Goal: Transaction & Acquisition: Subscribe to service/newsletter

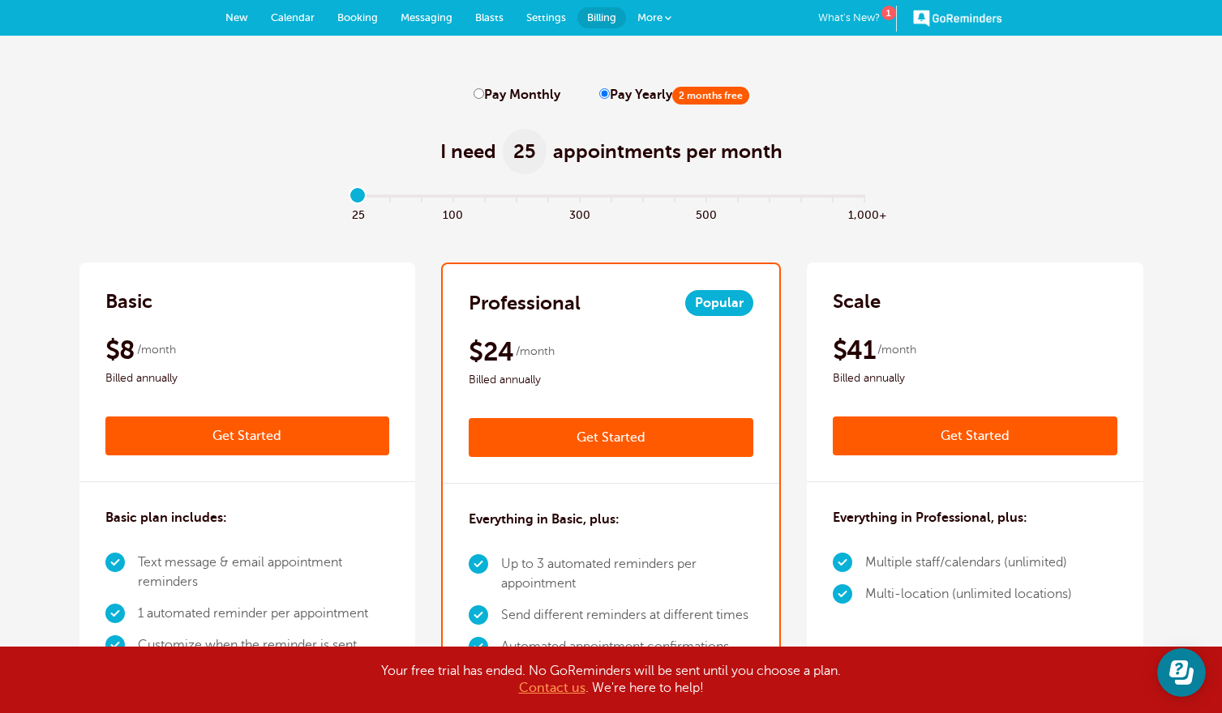
click at [647, 15] on span "More" at bounding box center [649, 17] width 25 height 12
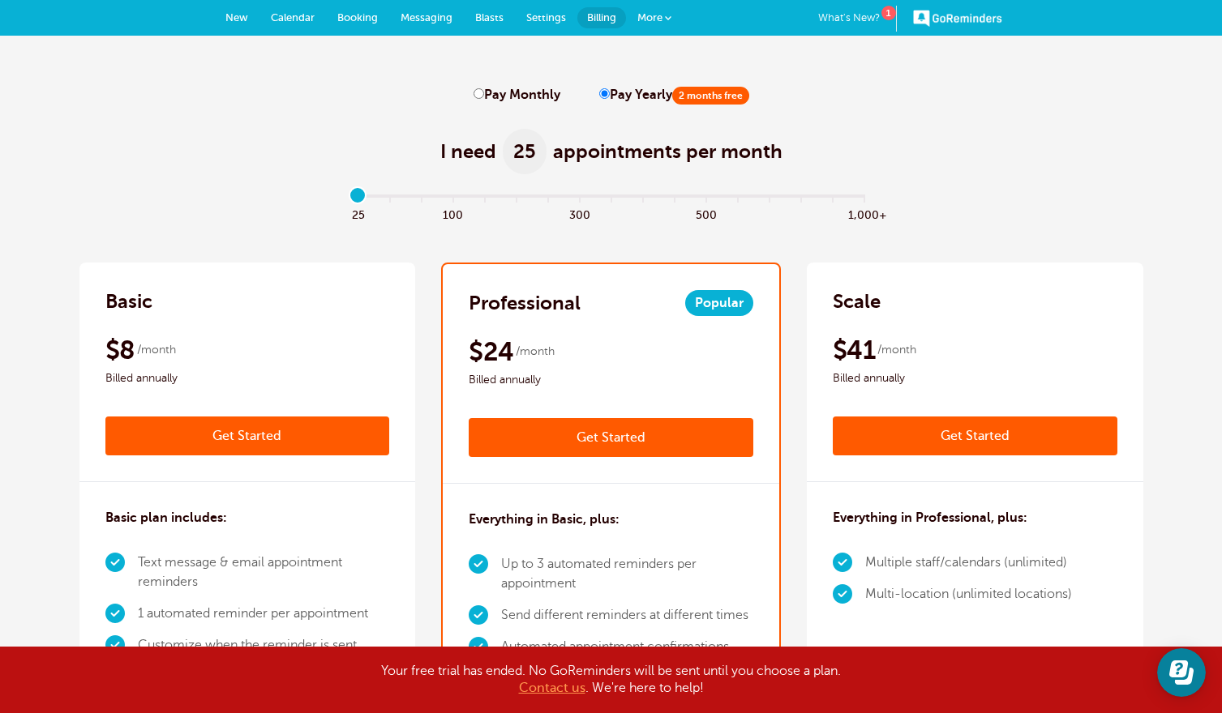
click at [653, 17] on span "More" at bounding box center [649, 17] width 25 height 12
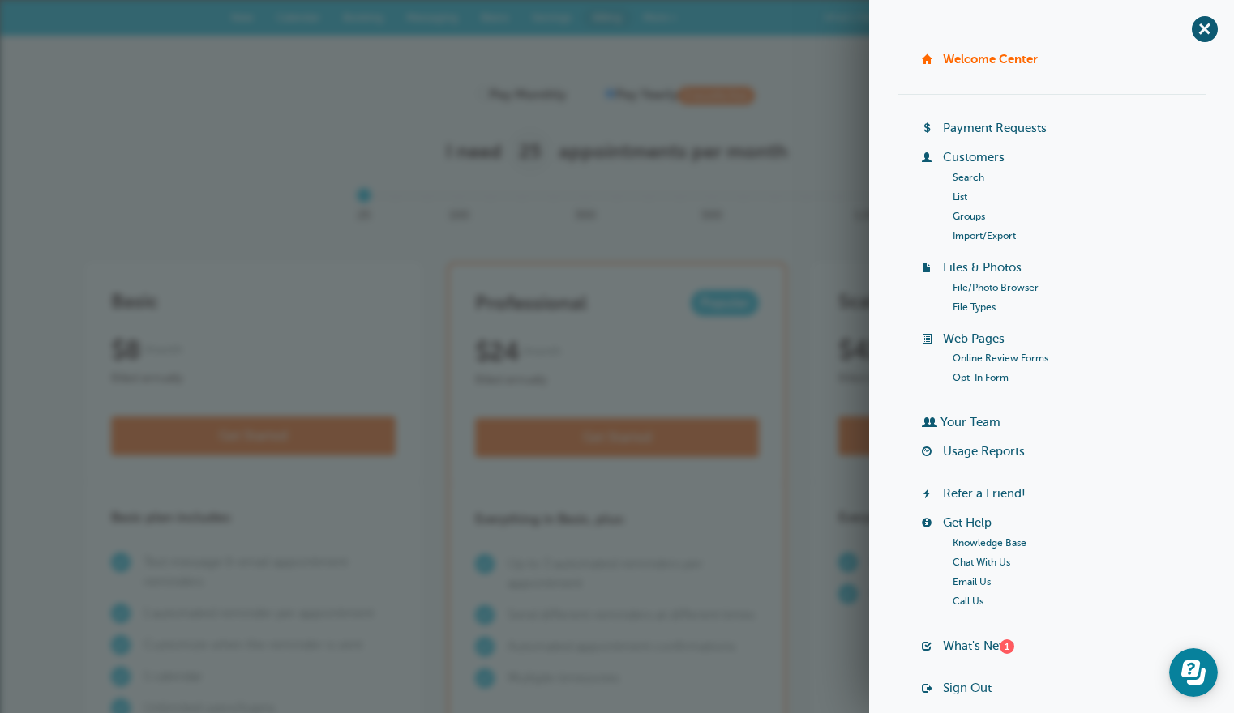
click at [950, 55] on link "Welcome Center" at bounding box center [990, 59] width 95 height 14
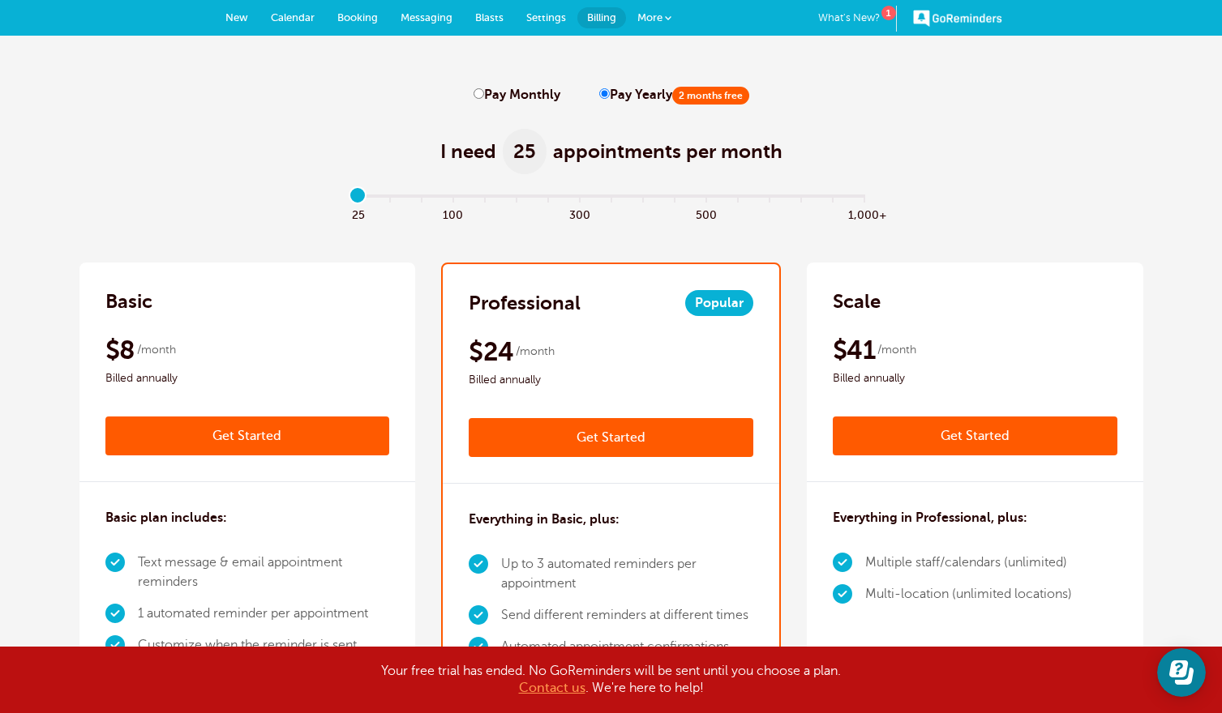
click at [233, 18] on span "New" at bounding box center [236, 17] width 23 height 12
click at [282, 18] on span "Calendar" at bounding box center [293, 17] width 44 height 12
click at [362, 16] on span "Booking" at bounding box center [357, 17] width 41 height 12
click at [963, 14] on link "GoReminders" at bounding box center [957, 18] width 89 height 36
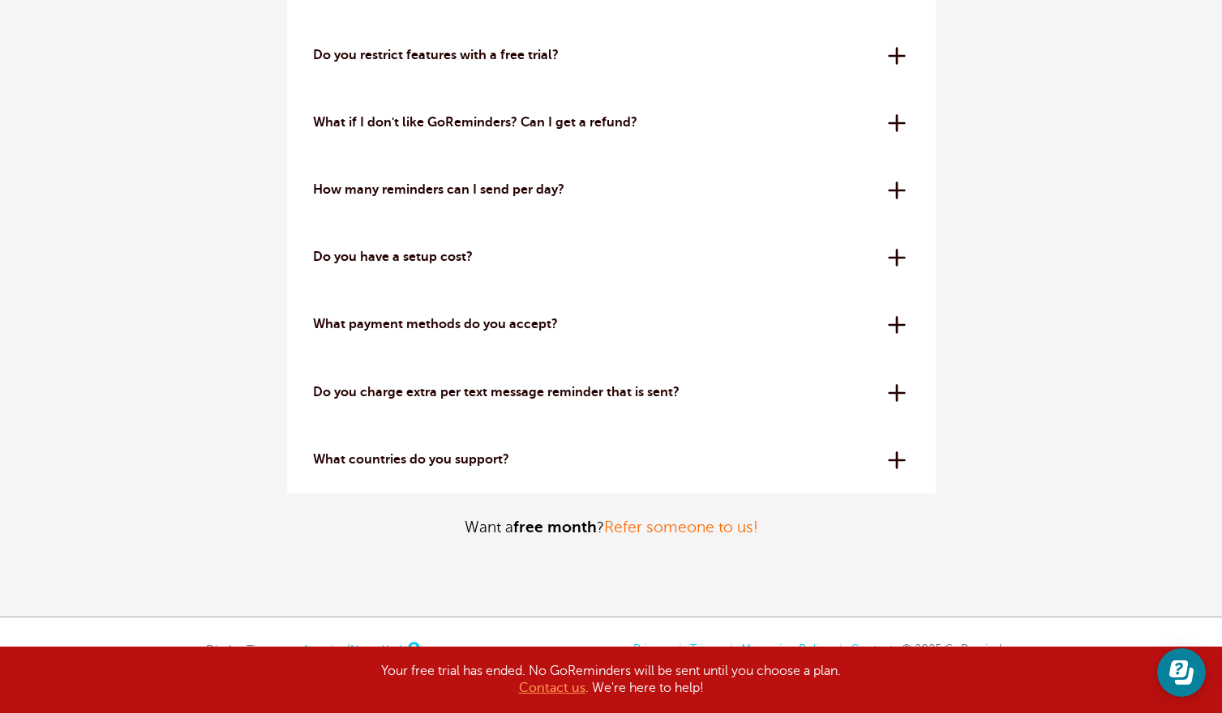
scroll to position [5081, 0]
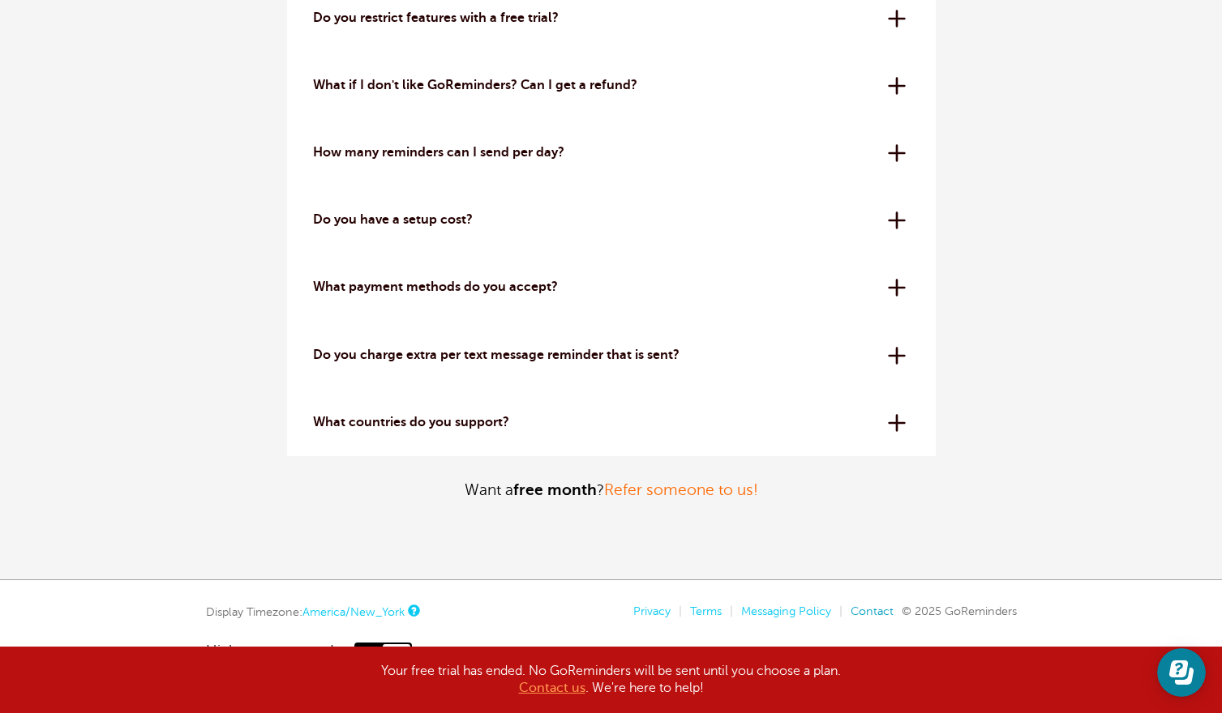
click at [873, 610] on link "Contact" at bounding box center [871, 611] width 43 height 13
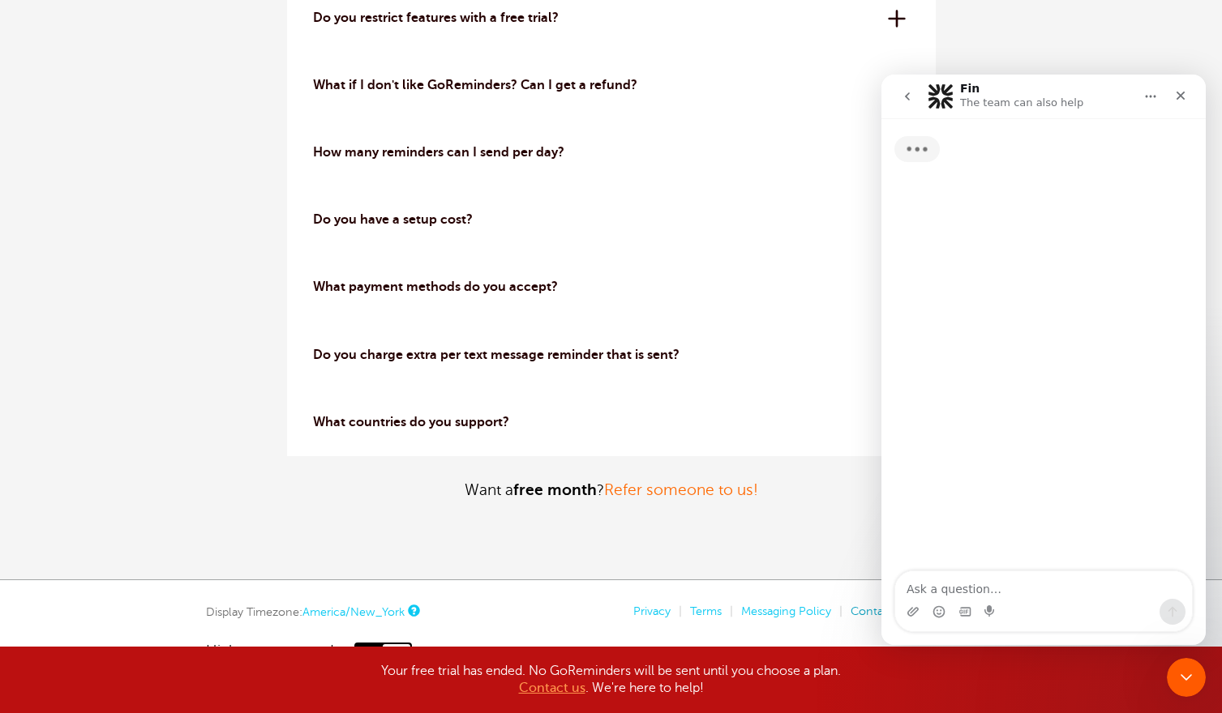
scroll to position [0, 0]
click at [1172, 96] on div "Close" at bounding box center [1180, 95] width 29 height 29
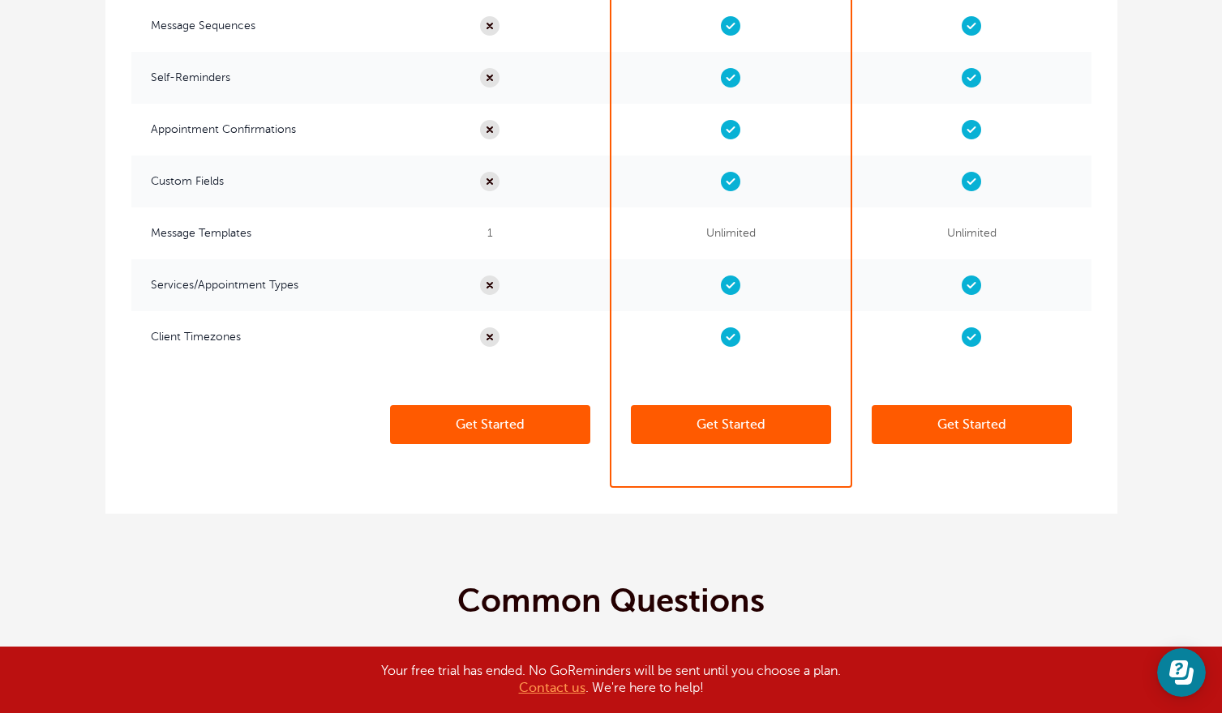
scroll to position [4027, 0]
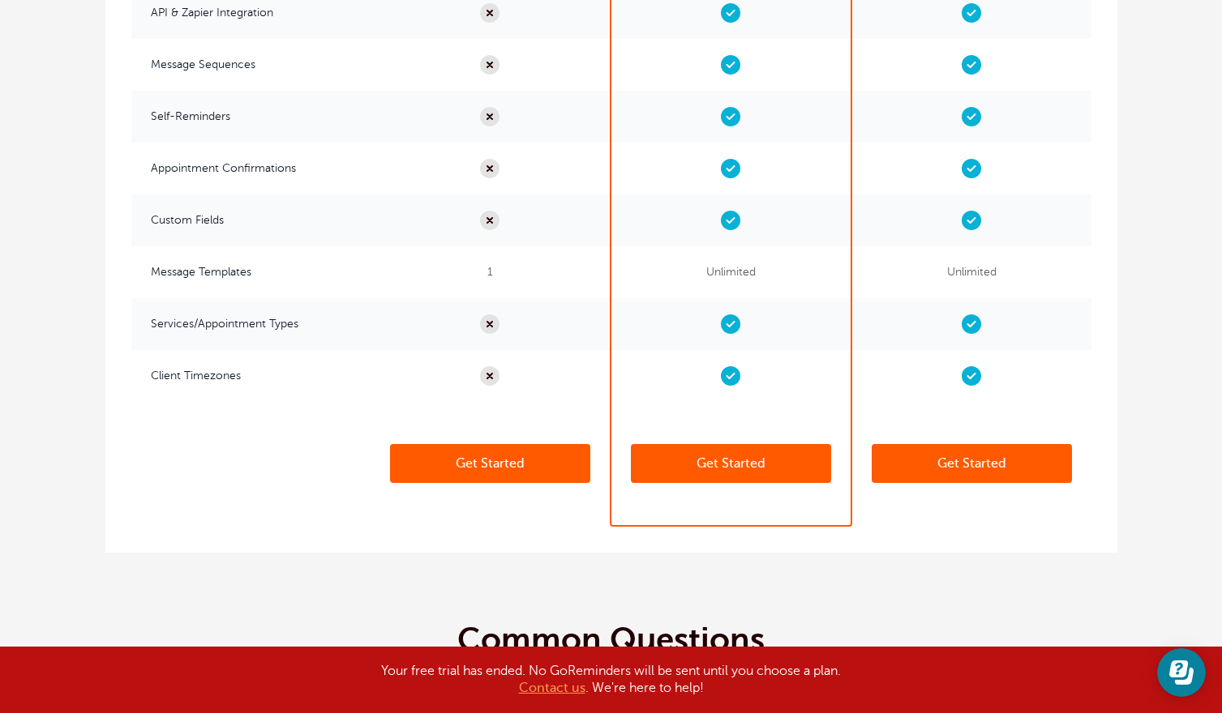
drag, startPoint x: 1220, startPoint y: 498, endPoint x: 1222, endPoint y: 474, distance: 23.6
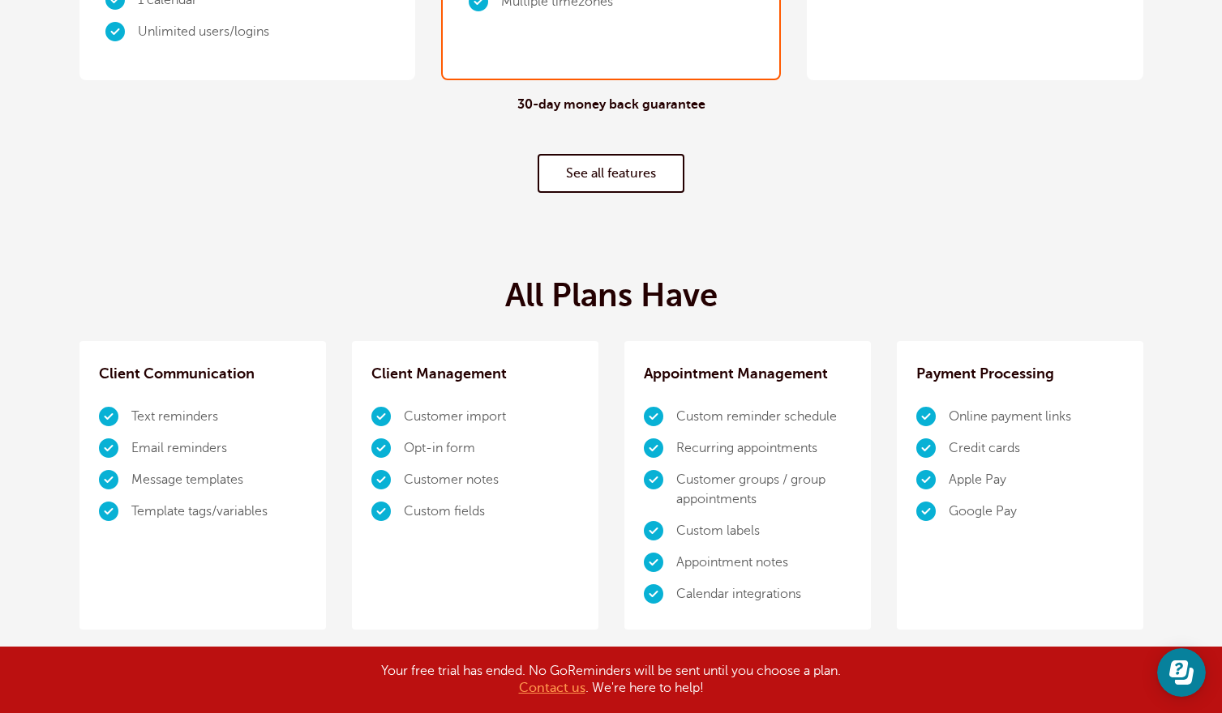
scroll to position [0, 0]
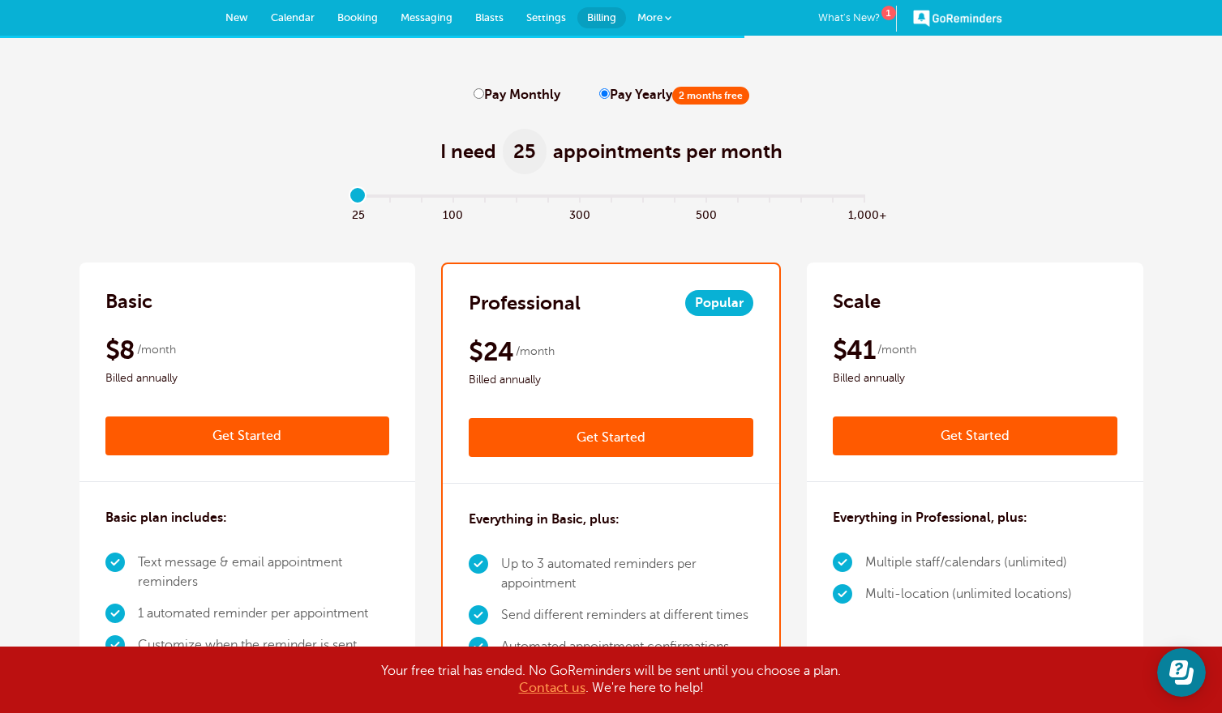
click at [991, 17] on link "GoReminders" at bounding box center [957, 18] width 89 height 36
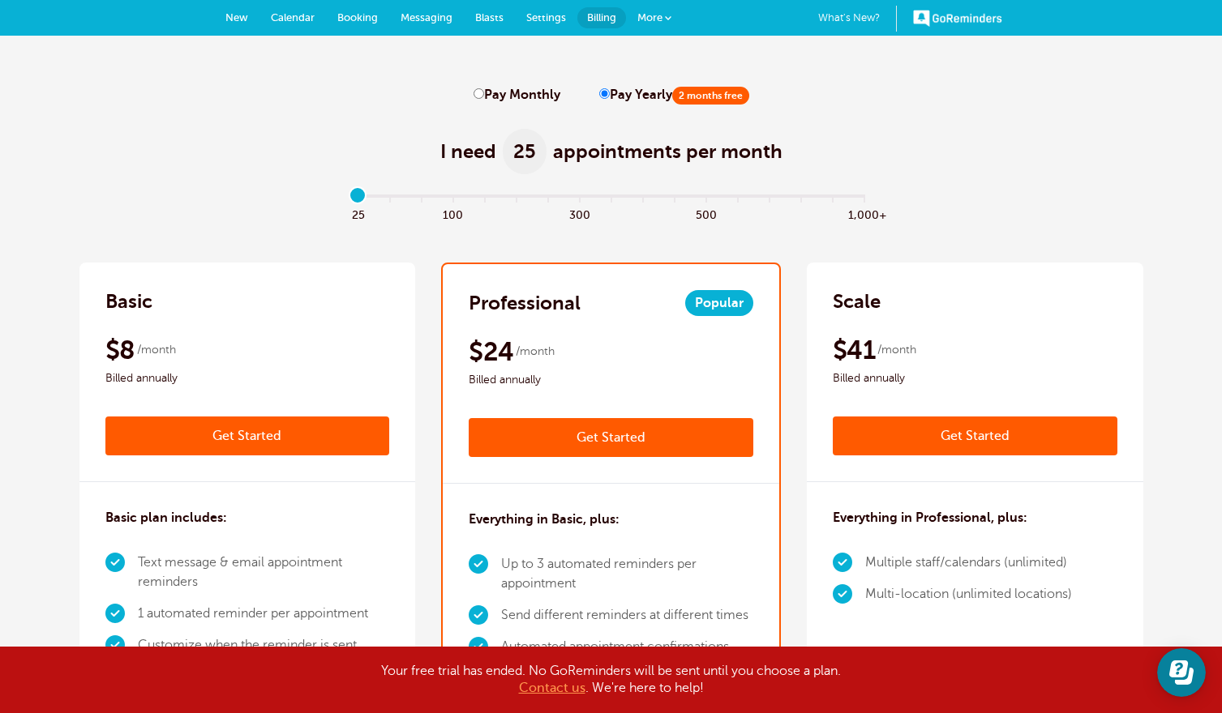
click at [645, 16] on span "More" at bounding box center [649, 17] width 25 height 12
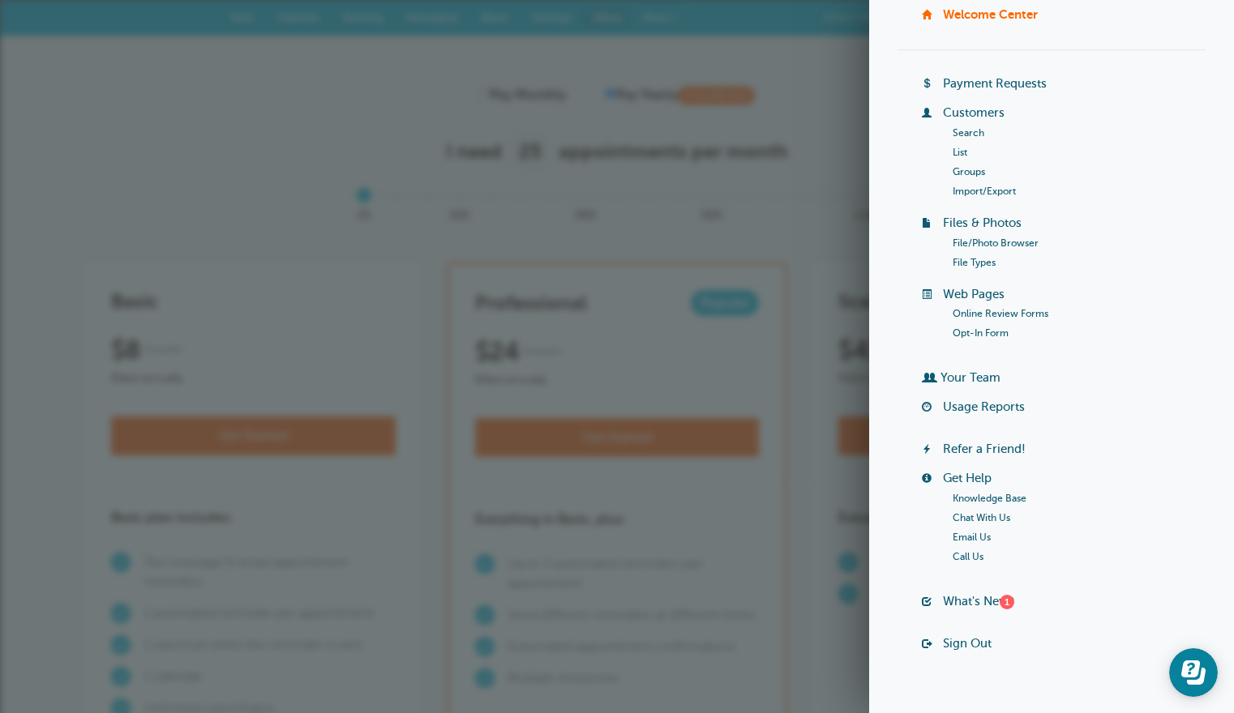
scroll to position [70, 0]
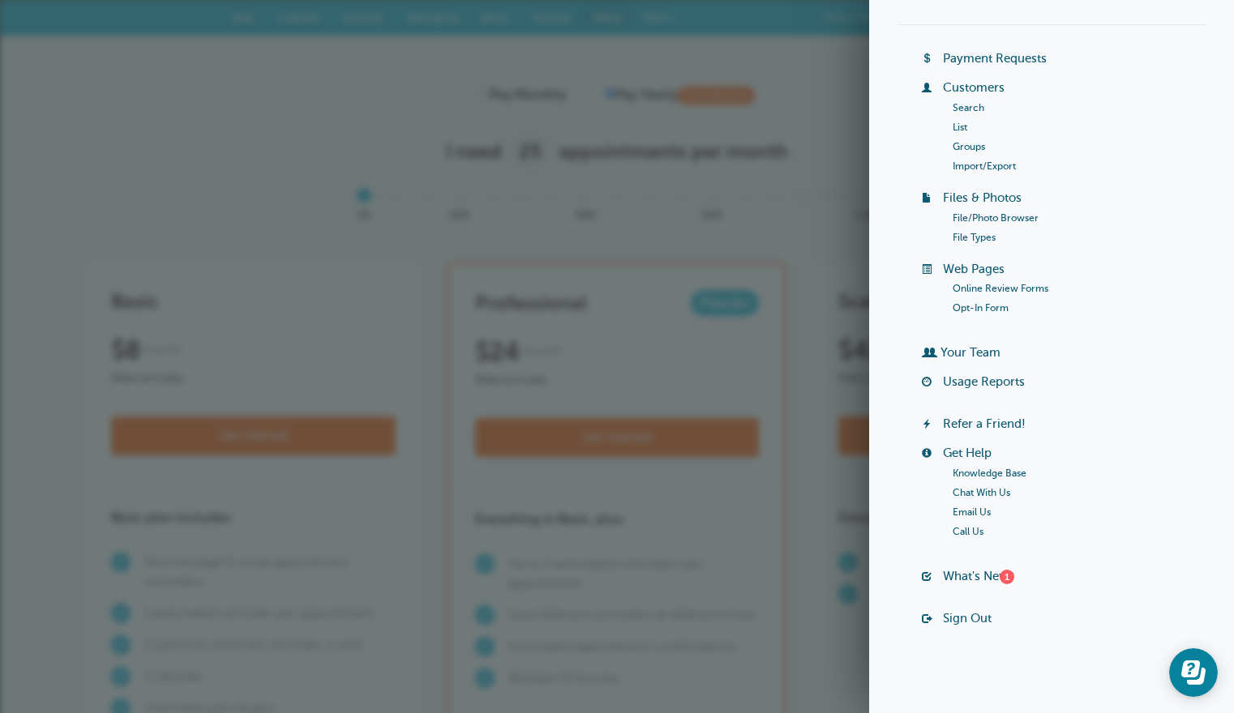
click at [947, 356] on link "Your Team" at bounding box center [970, 352] width 60 height 13
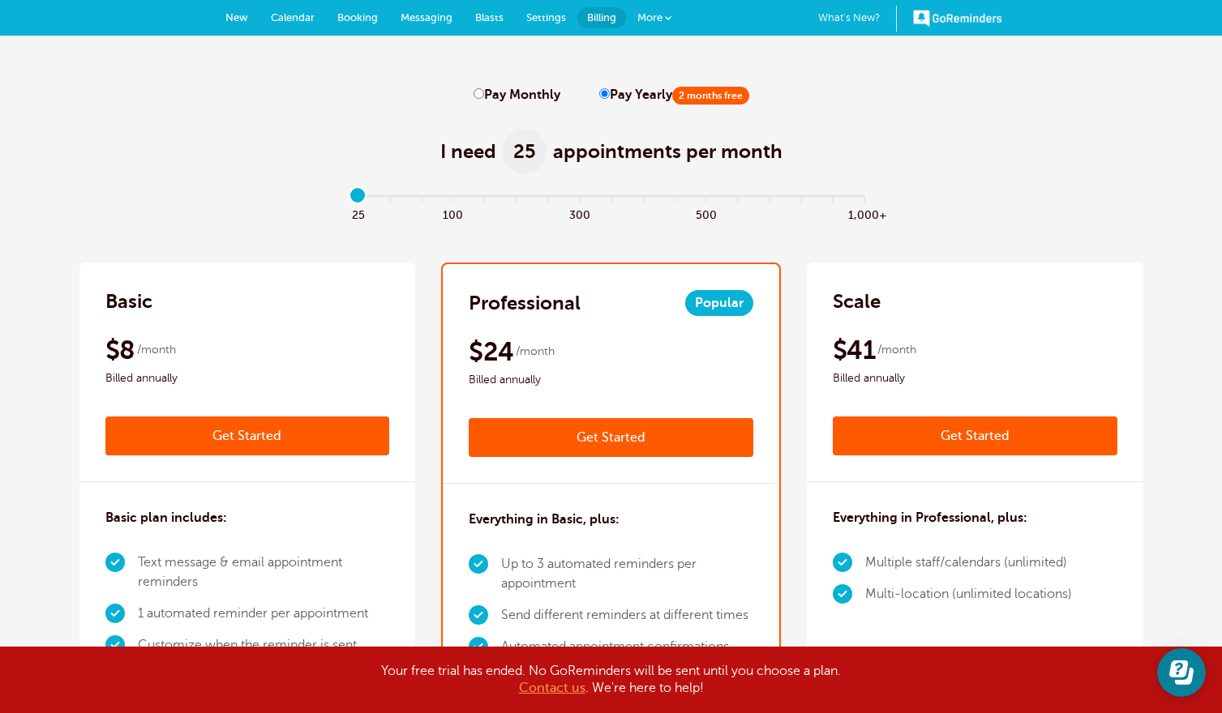
click at [977, 16] on link "GoReminders" at bounding box center [957, 18] width 89 height 36
click at [974, 20] on link "GoReminders" at bounding box center [957, 18] width 89 height 36
click at [665, 12] on link "More" at bounding box center [654, 18] width 57 height 36
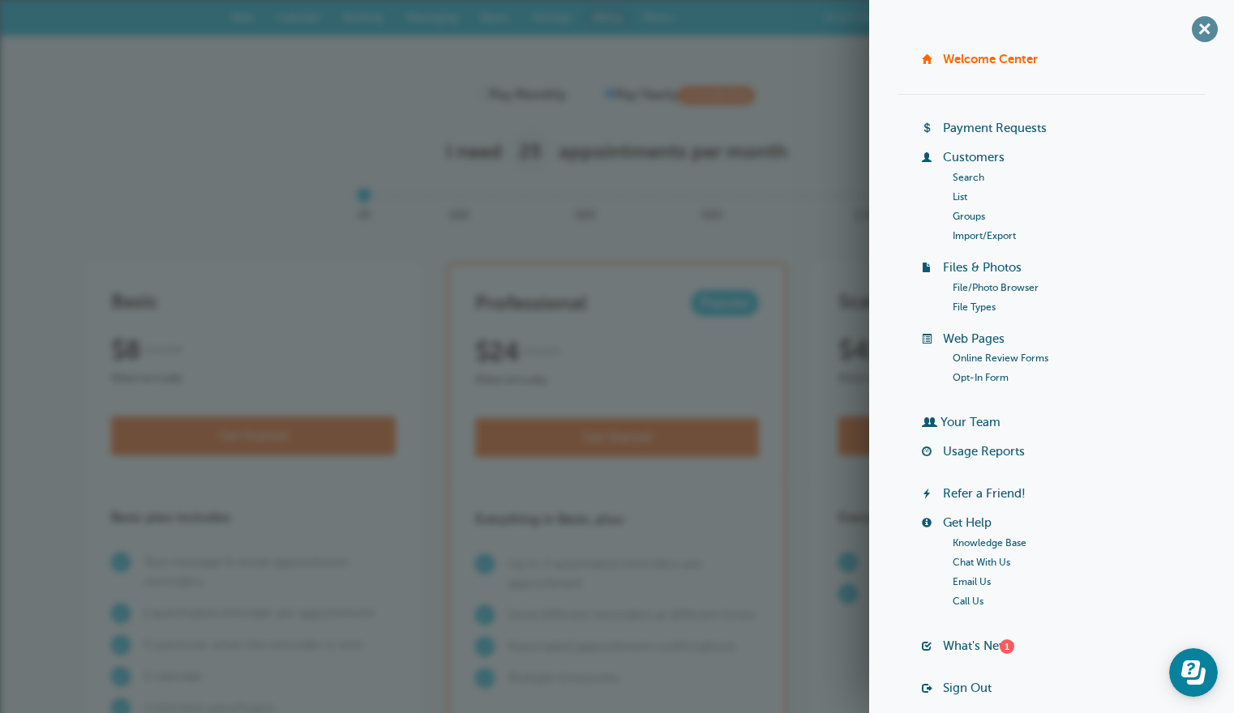
click at [1196, 26] on span "+" at bounding box center [1204, 29] width 36 height 36
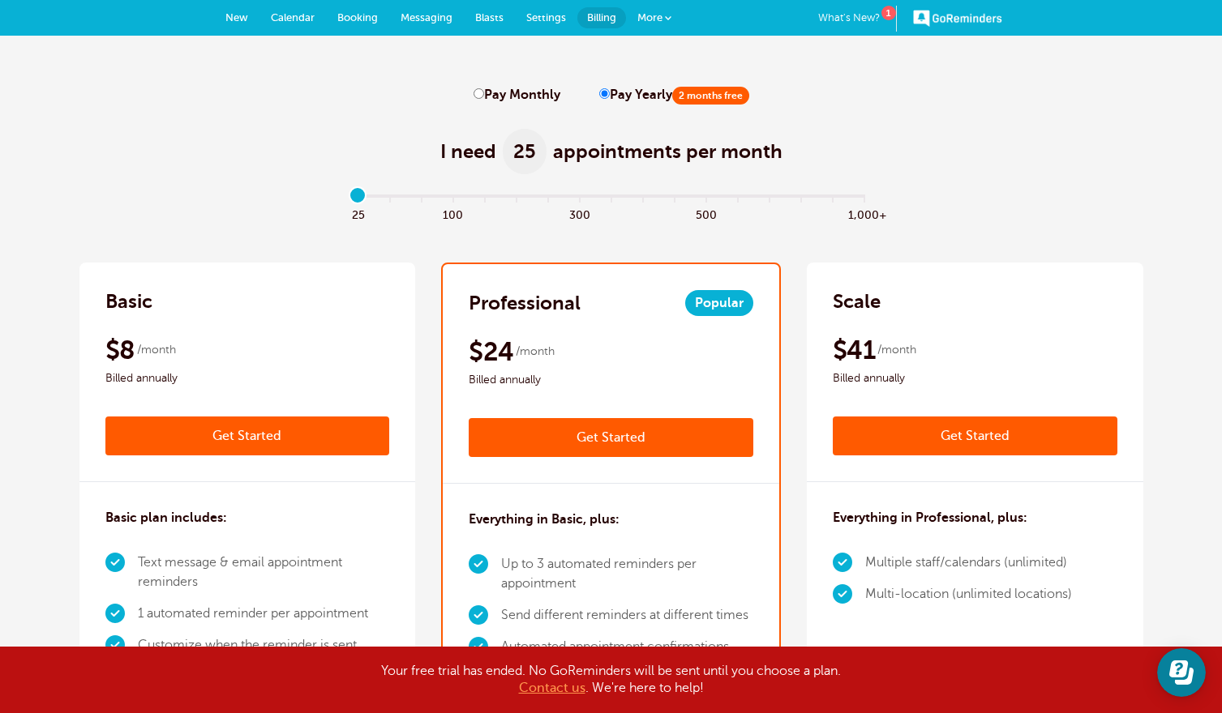
click at [483, 97] on input "Pay Monthly" at bounding box center [478, 93] width 11 height 11
radio input "true"
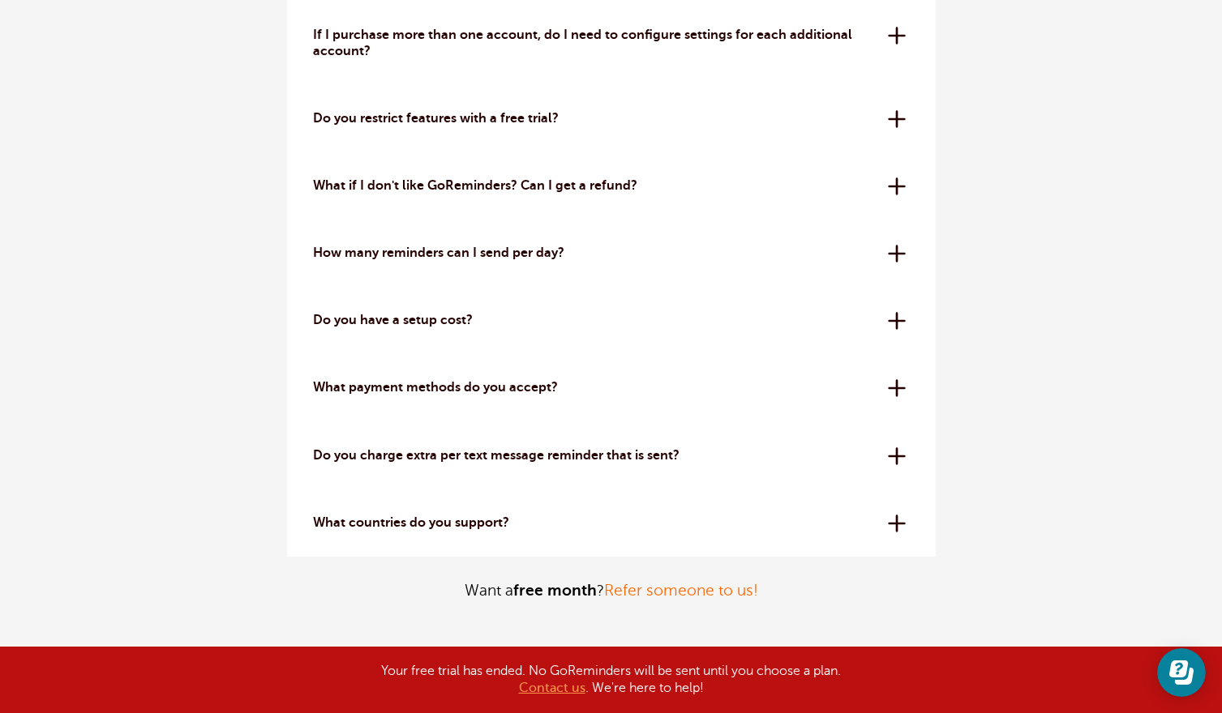
scroll to position [5059, 0]
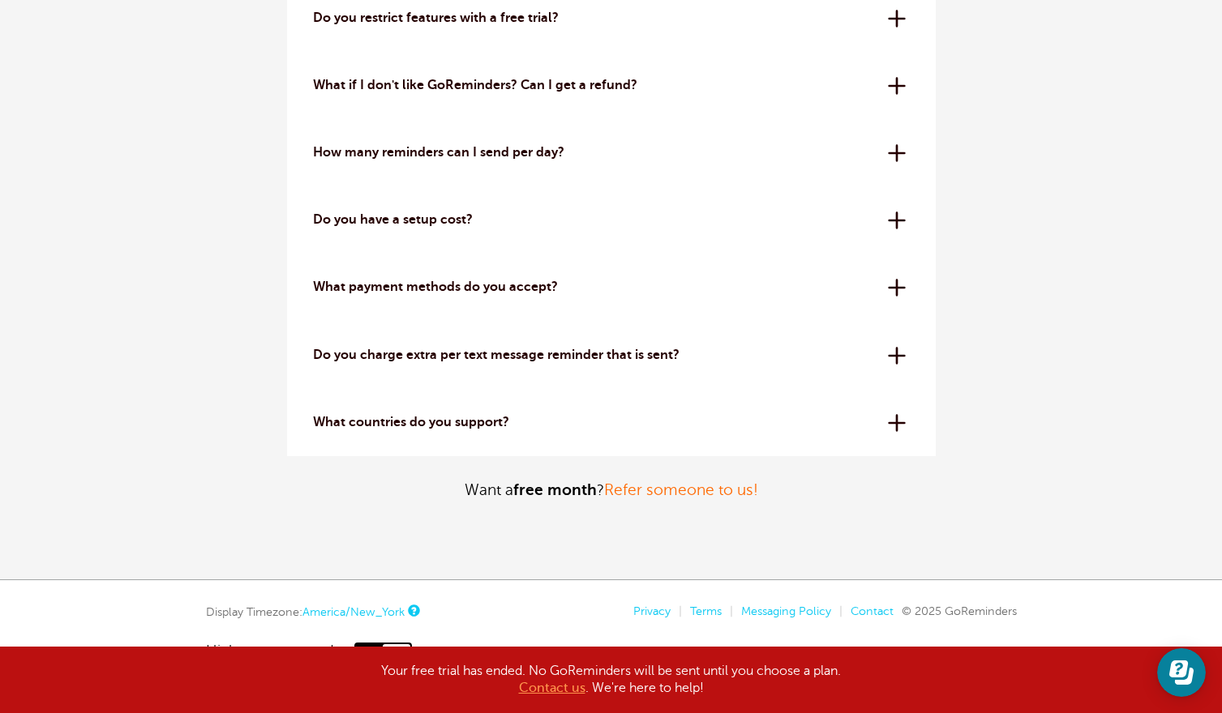
click at [1106, 679] on section "Your free trial has ended. No GoReminders will be sent until you choose a plan.…" at bounding box center [611, 680] width 1222 height 66
drag, startPoint x: 144, startPoint y: 628, endPoint x: 364, endPoint y: 636, distance: 219.8
click at [364, 636] on div "Display Timezone: America/New_York Privacy | Terms | Messaging Policy | Contact…" at bounding box center [611, 634] width 1222 height 59
copy link "High-contrast mode:"
click at [646, 687] on div "Your free trial has ended. No GoReminders will be sent until you choose a plan.…" at bounding box center [611, 680] width 811 height 34
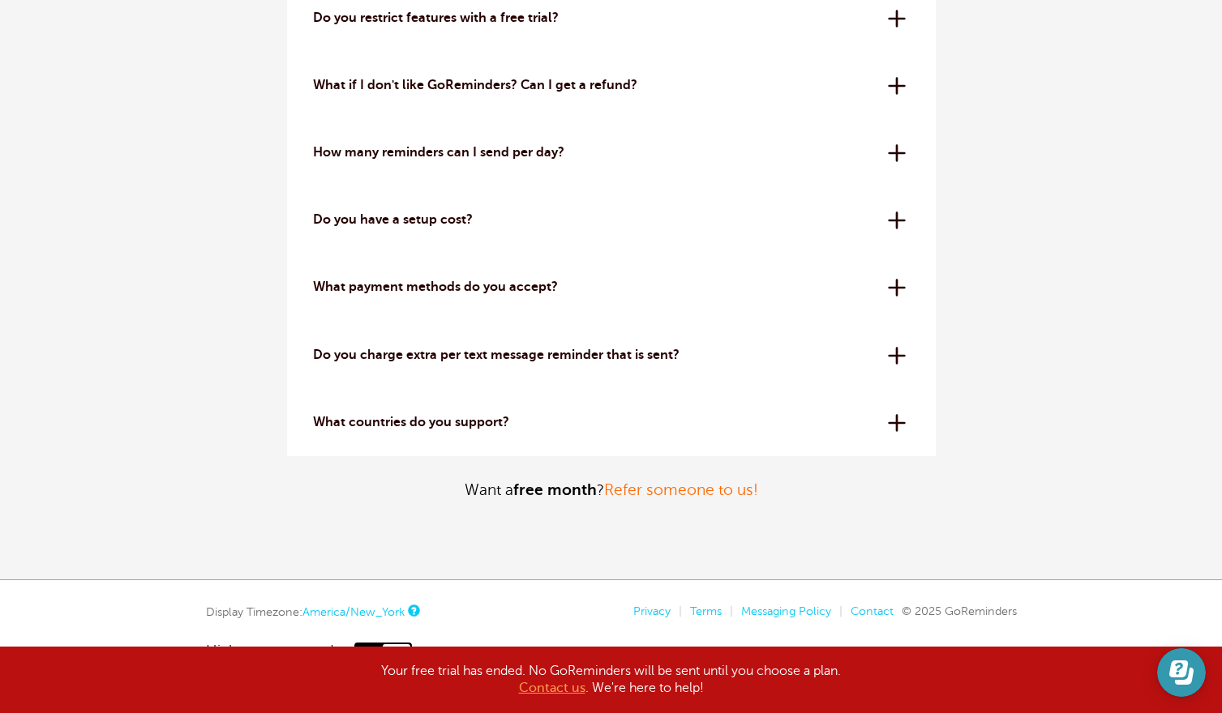
click at [1170, 669] on icon "Open Learn | Contact Us" at bounding box center [1181, 673] width 24 height 24
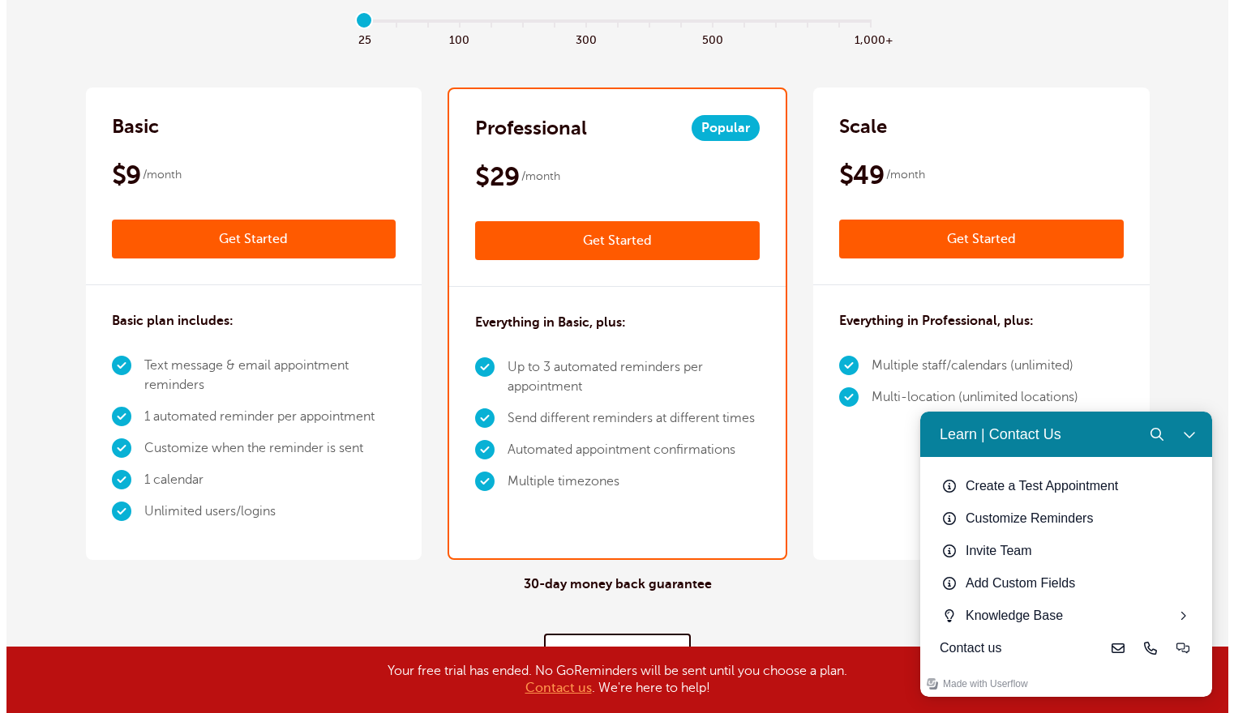
scroll to position [0, 0]
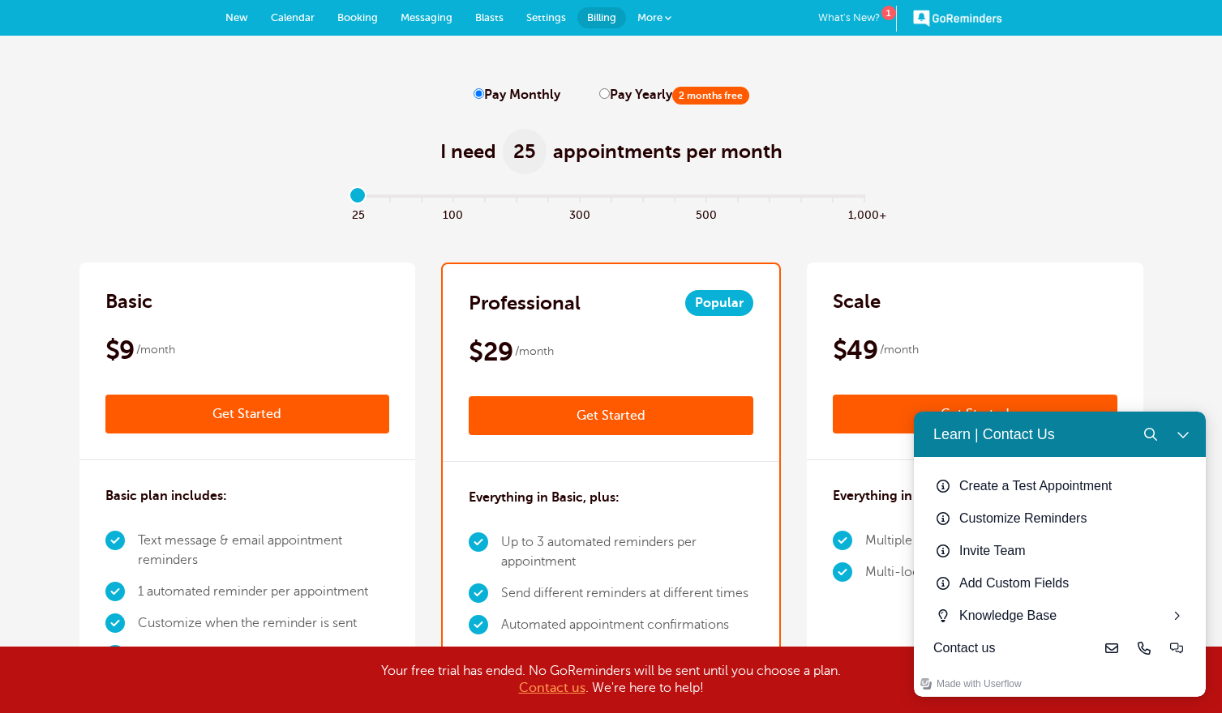
click at [665, 19] on span at bounding box center [668, 18] width 6 height 6
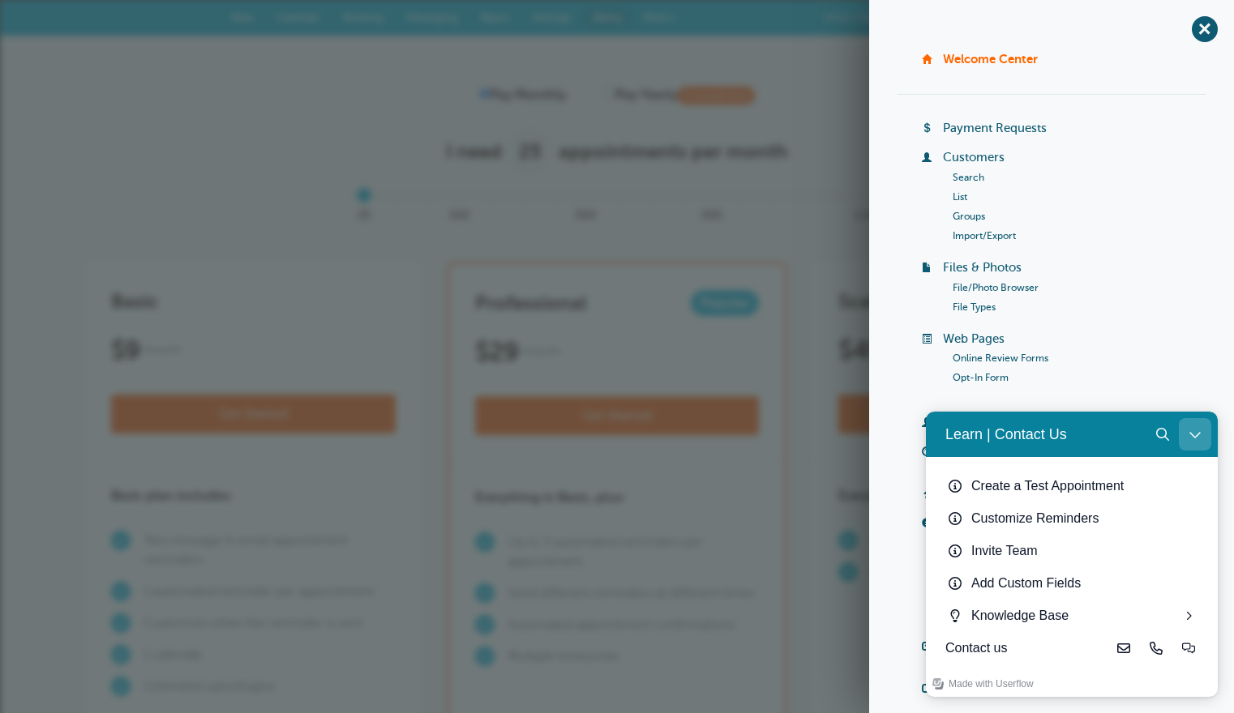
click at [1193, 433] on icon "Close Learn | Contact Us" at bounding box center [1194, 434] width 13 height 13
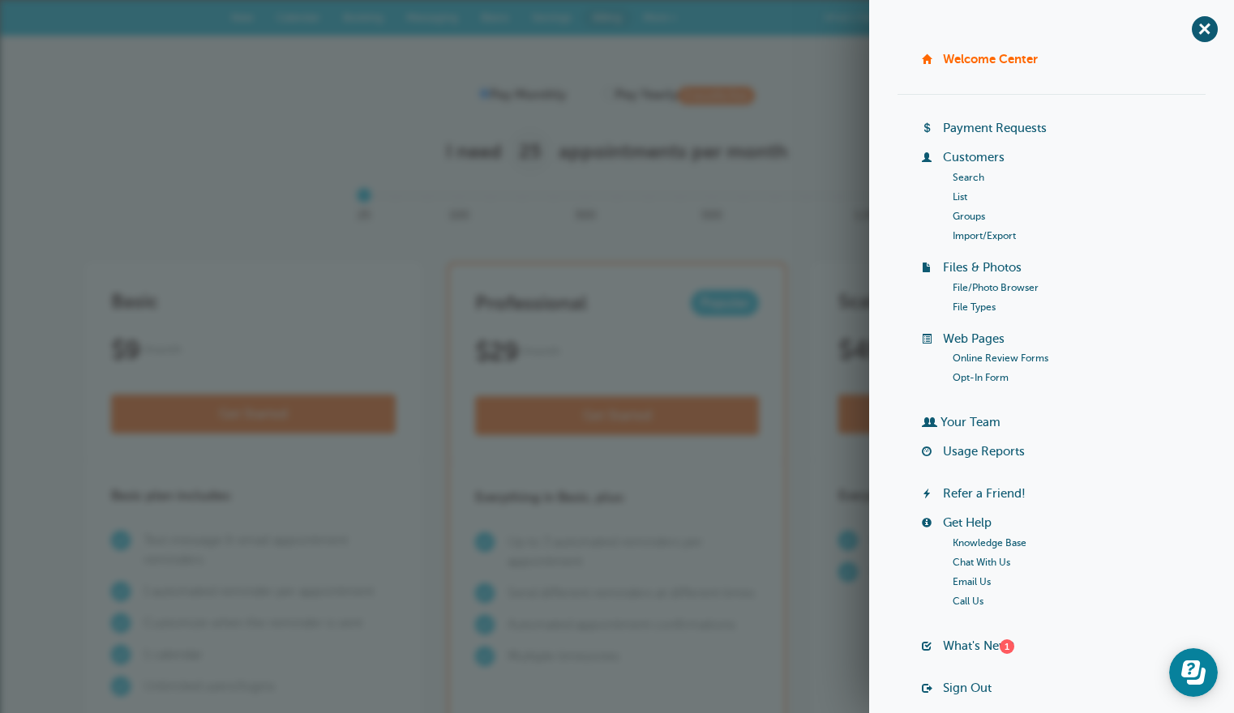
click at [986, 163] on link "Customers" at bounding box center [974, 157] width 62 height 13
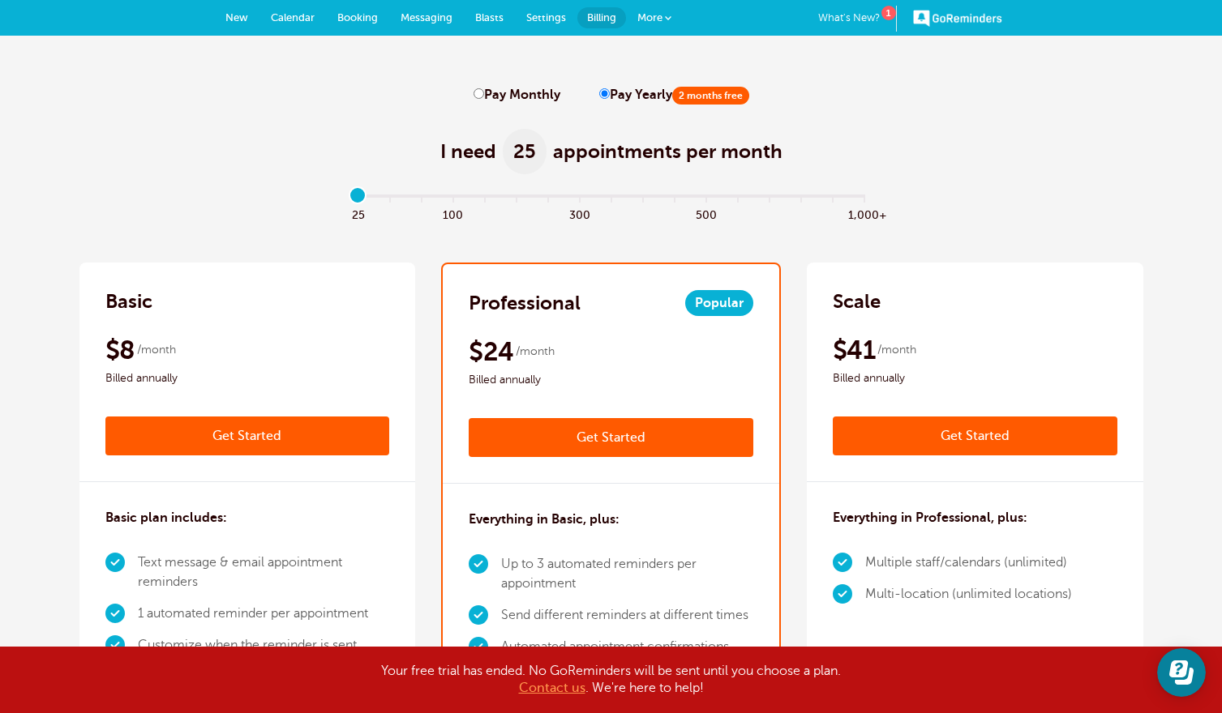
click at [683, 11] on div "GoReminders What's New? 1 New Calendar Booking Messaging Blasts Settings Billin…" at bounding box center [611, 18] width 1222 height 36
click at [665, 15] on span at bounding box center [668, 18] width 6 height 6
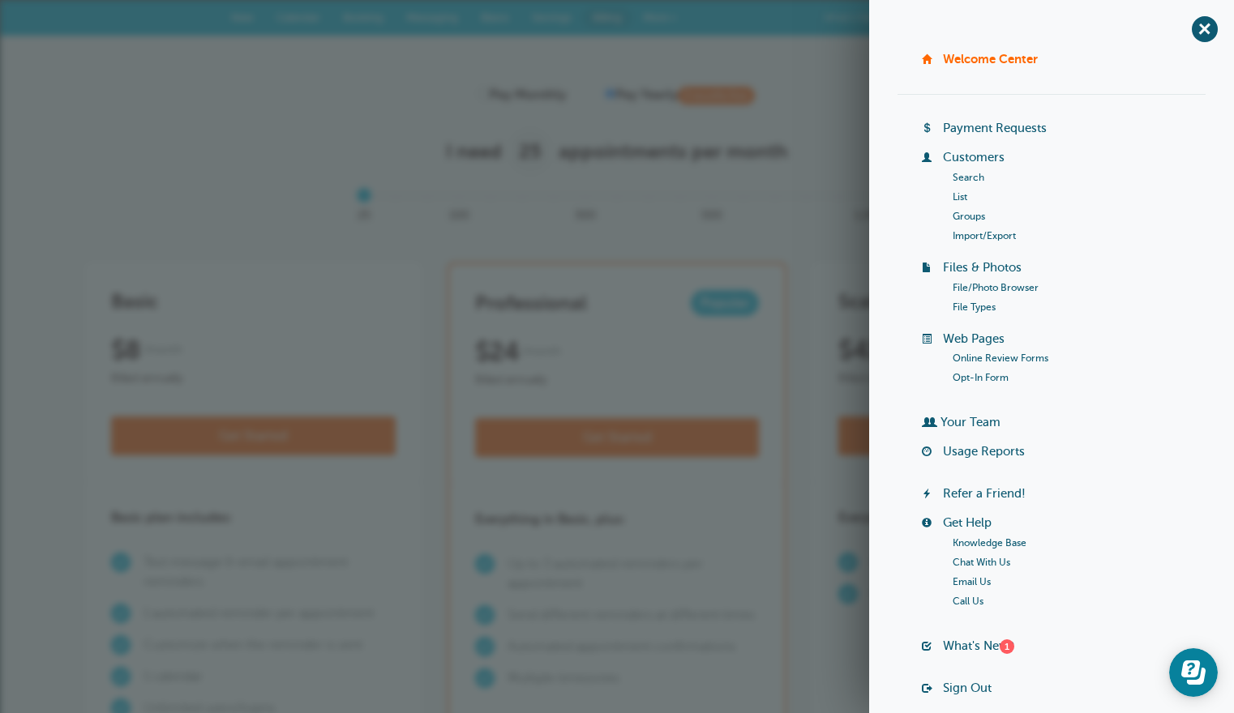
click at [959, 686] on link "Sign Out" at bounding box center [967, 688] width 49 height 13
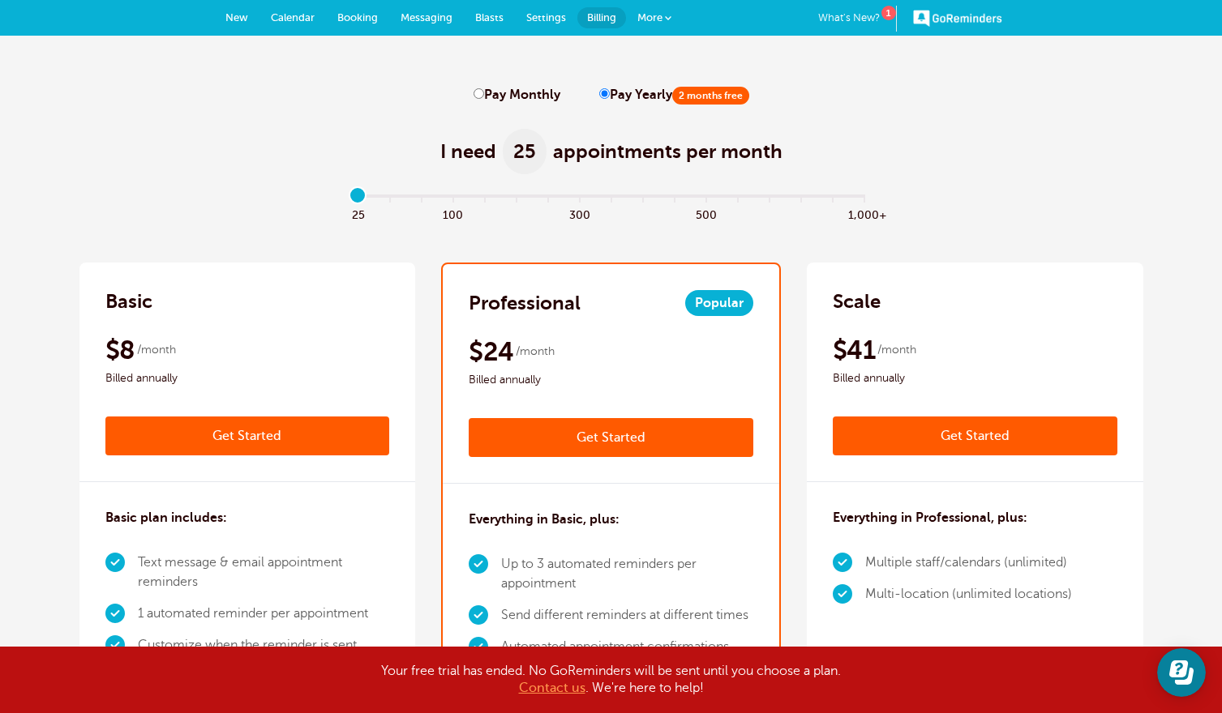
click at [933, 12] on link "GoReminders" at bounding box center [957, 18] width 89 height 36
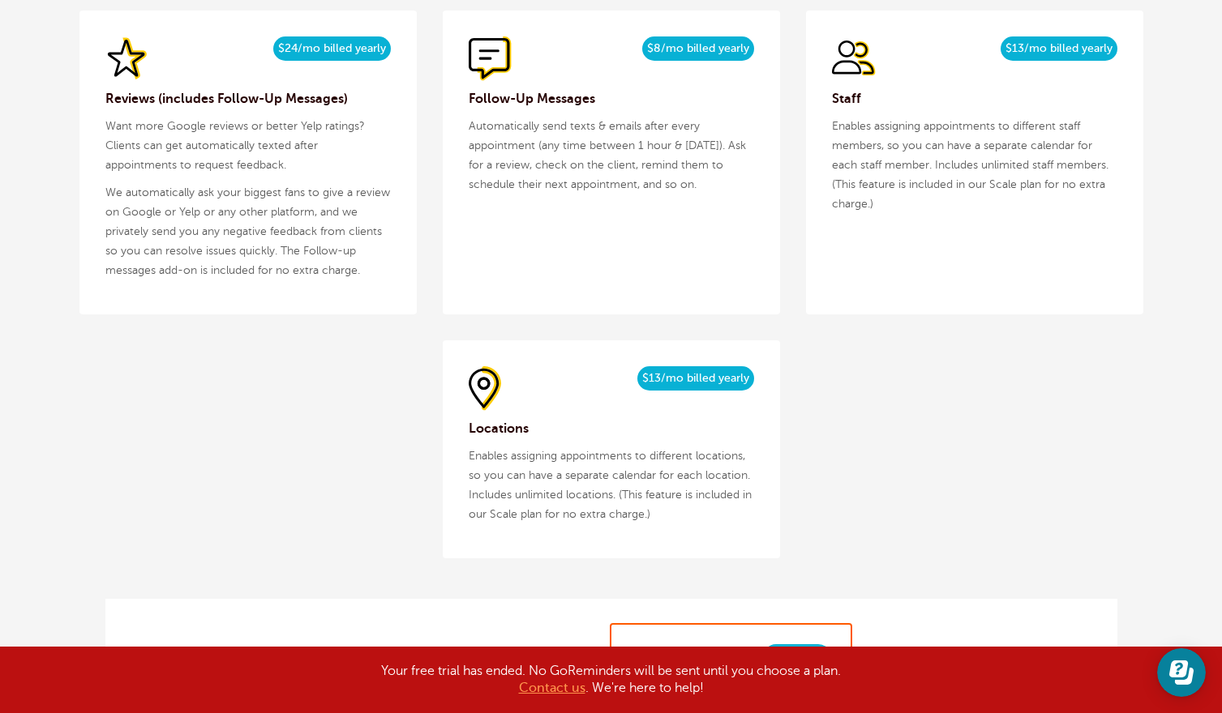
scroll to position [2351, 0]
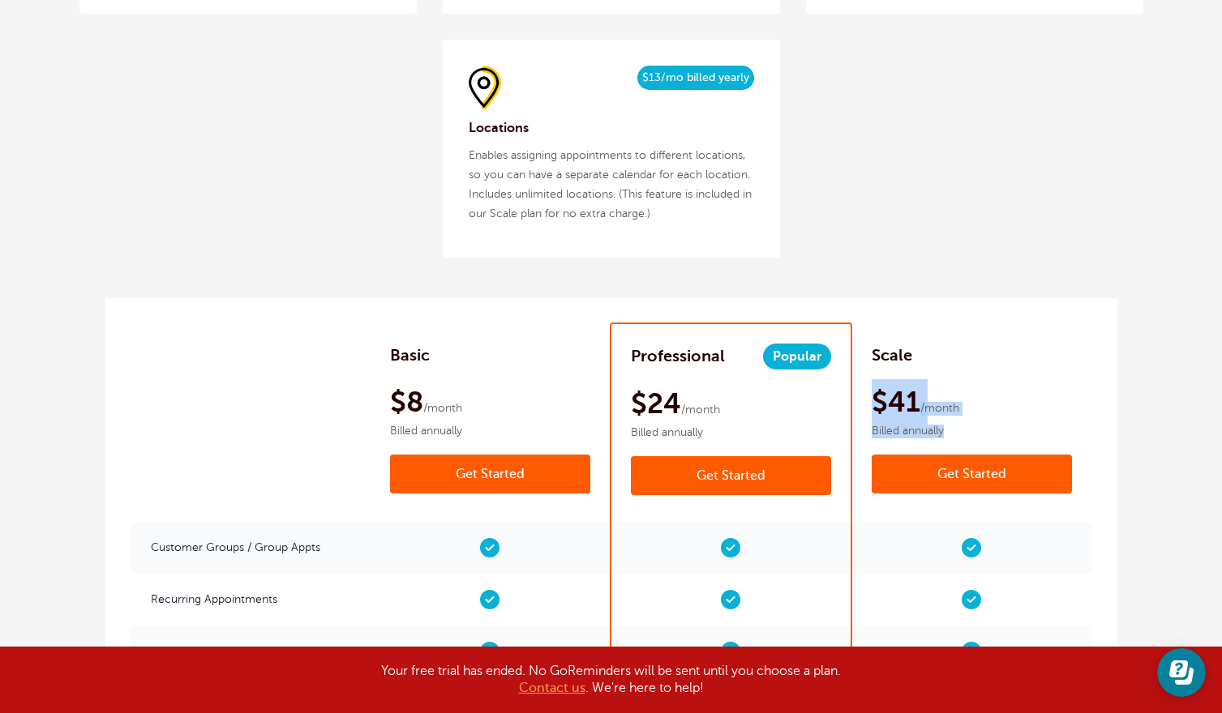
drag, startPoint x: 1221, startPoint y: 317, endPoint x: 1231, endPoint y: 384, distance: 68.1
click at [1221, 395] on html "Your free trial has ended. No GoReminders will be sent until you choose a plan.…" at bounding box center [611, 546] width 1222 height 5794
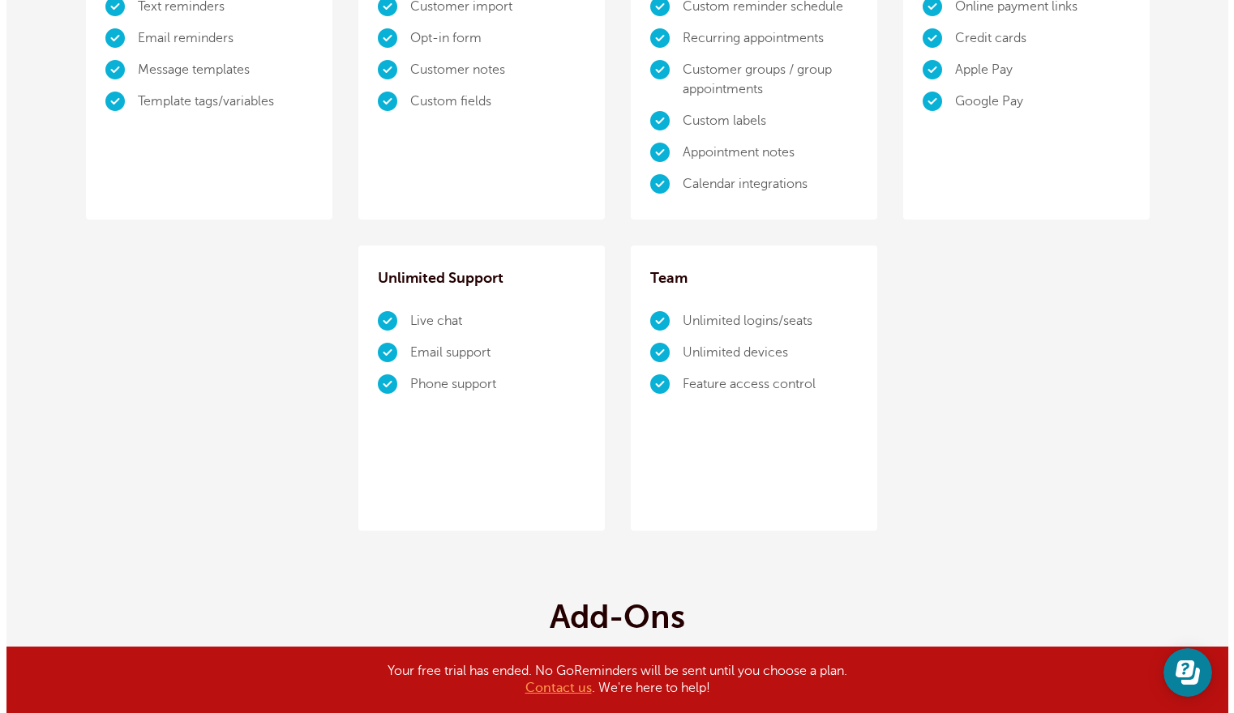
scroll to position [0, 0]
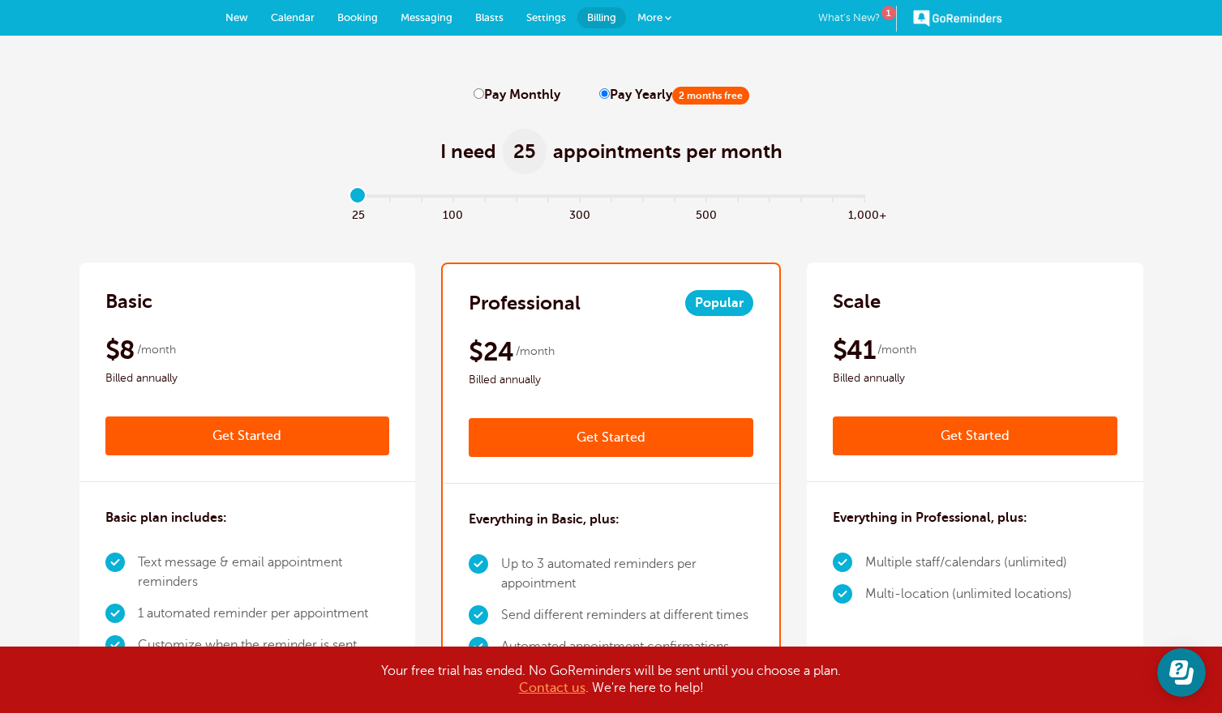
click at [844, 18] on link "What's New? 1" at bounding box center [857, 19] width 79 height 26
click at [668, 20] on span at bounding box center [668, 18] width 6 height 6
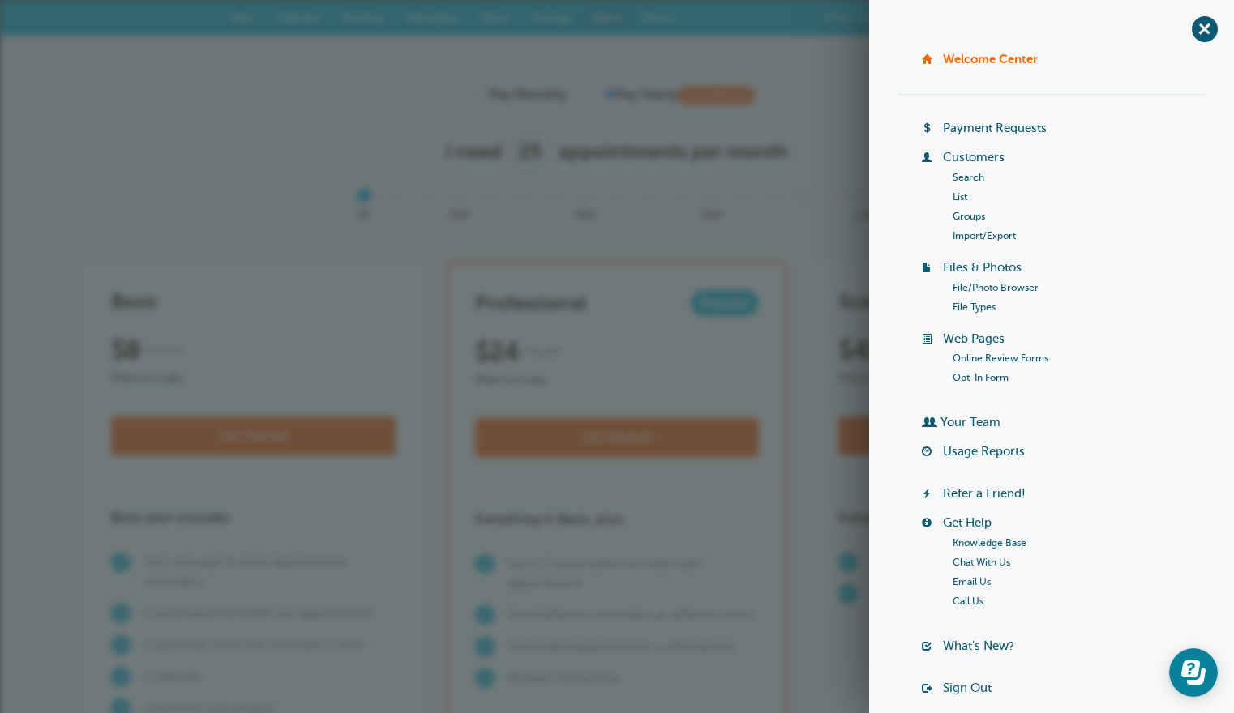
click at [467, 108] on div "I need 25 appointments per month" at bounding box center [616, 142] width 1063 height 79
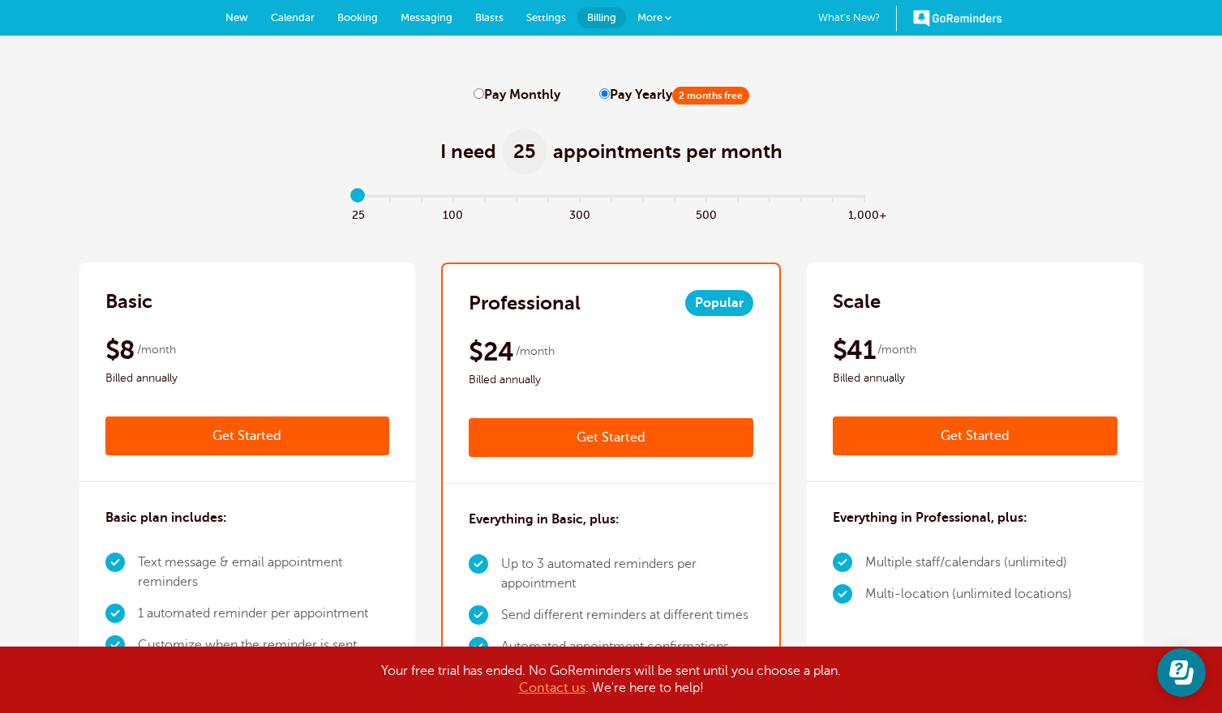
click at [656, 24] on link "More" at bounding box center [654, 18] width 57 height 36
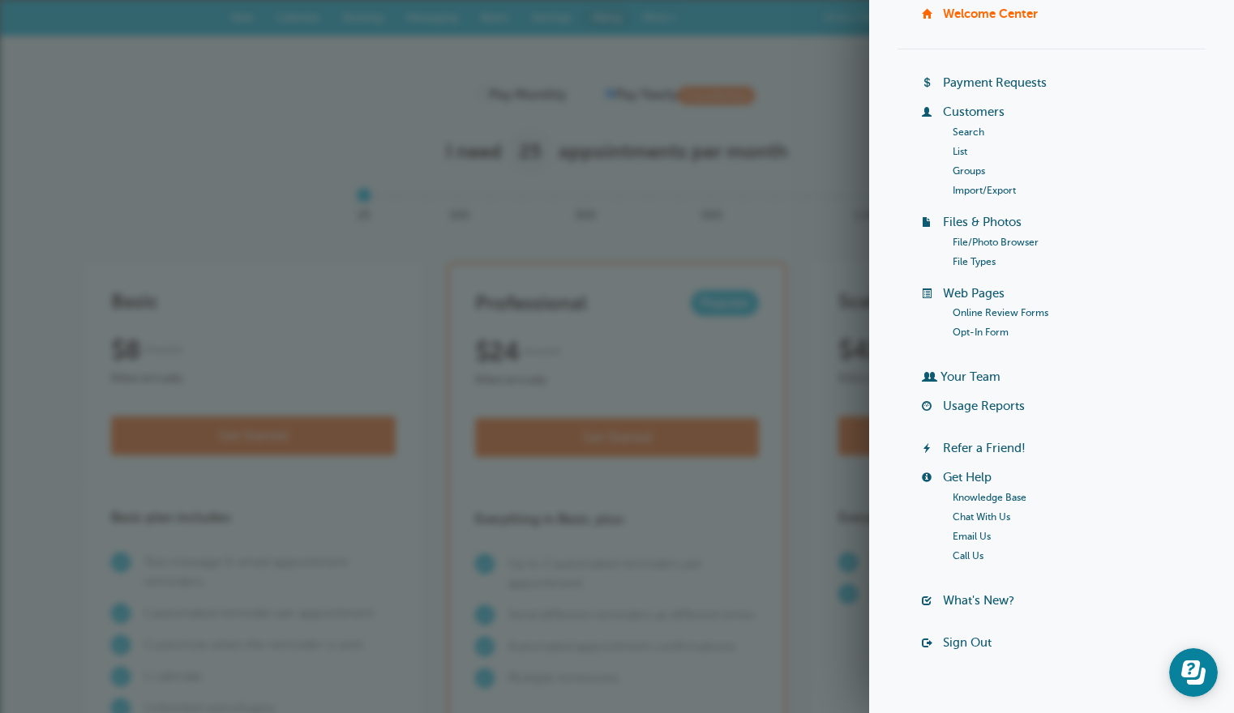
scroll to position [70, 0]
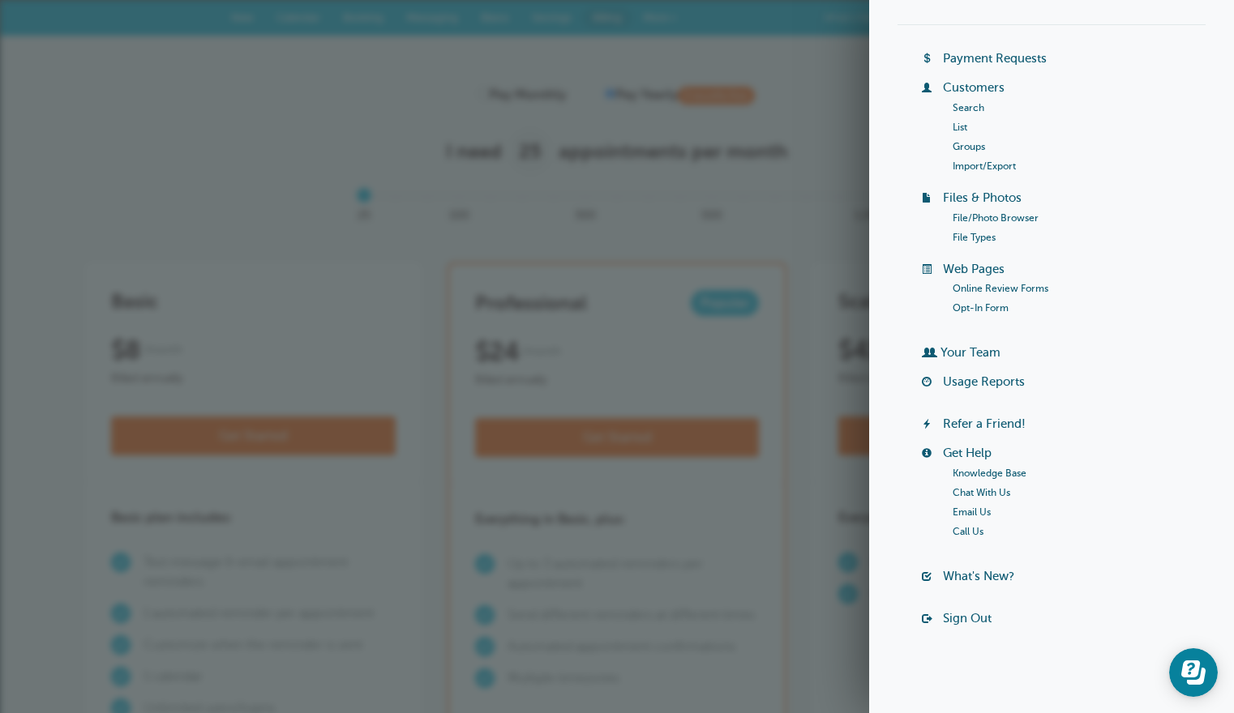
click at [969, 618] on link "Sign Out" at bounding box center [967, 618] width 49 height 13
